Goal: Transaction & Acquisition: Purchase product/service

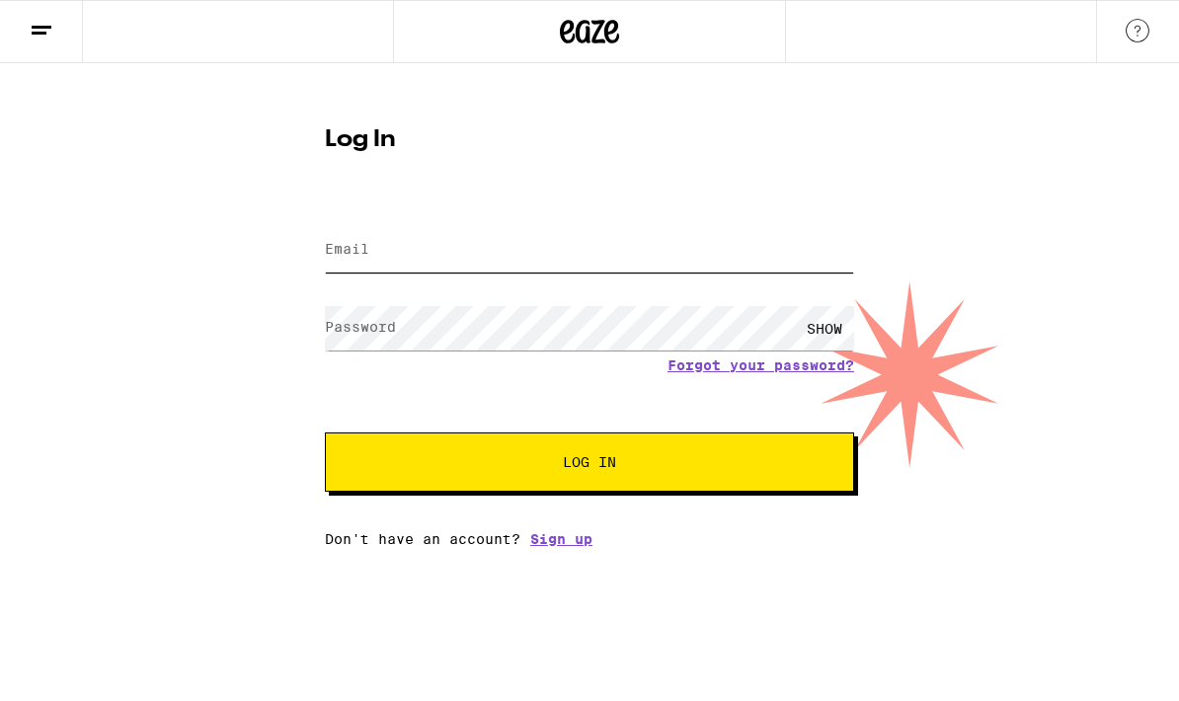
click at [568, 252] on input "Email" at bounding box center [589, 250] width 529 height 44
type input "[PERSON_NAME][EMAIL_ADDRESS][PERSON_NAME][DOMAIN_NAME]"
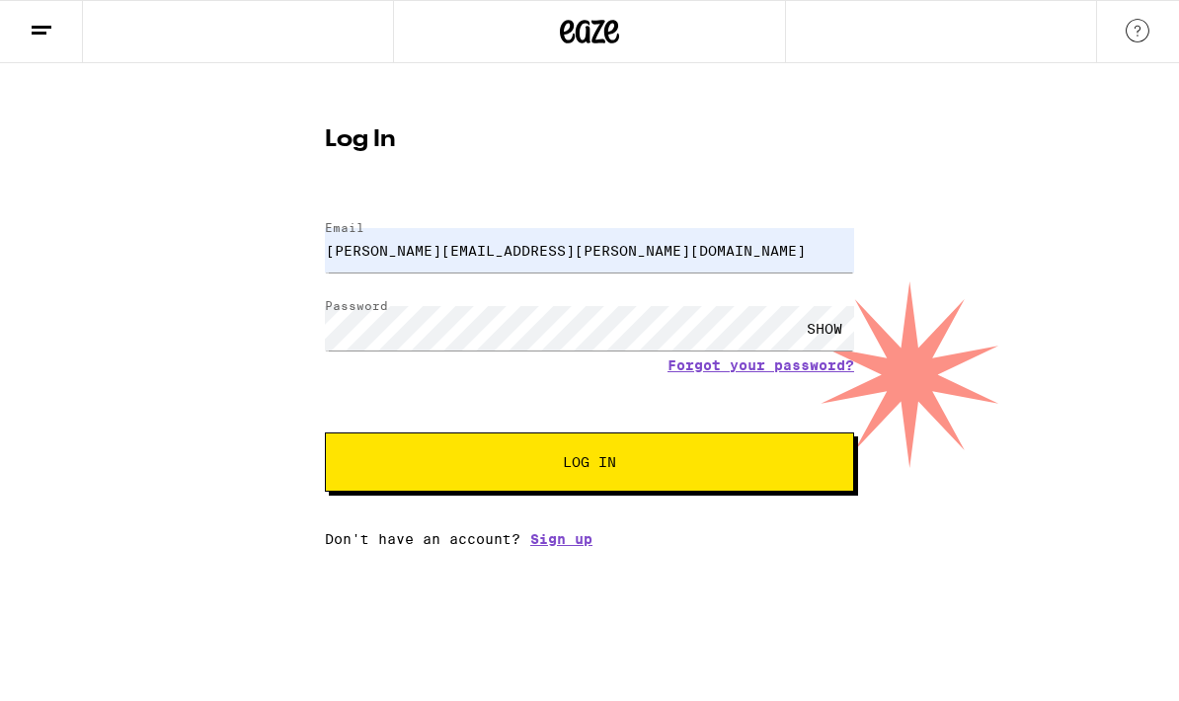
click at [604, 450] on button "Log In" at bounding box center [589, 461] width 529 height 59
